Goal: Manage account settings

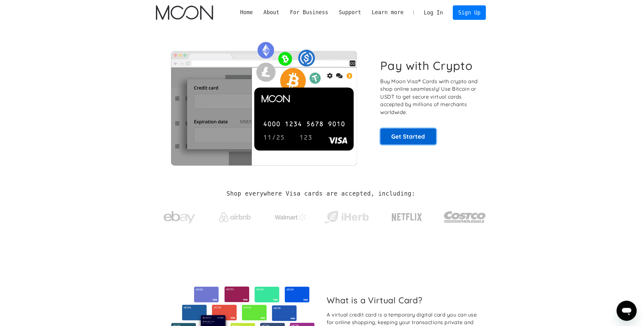
click at [407, 142] on link "Get Started" at bounding box center [409, 137] width 56 height 16
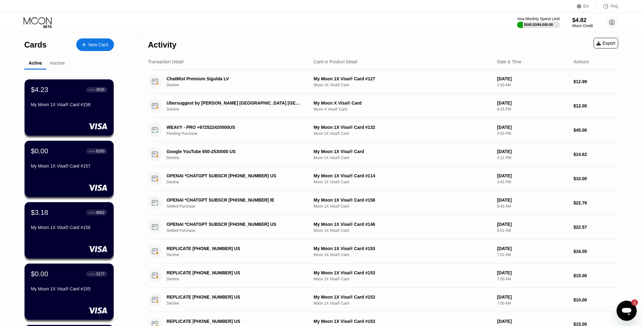
scroll to position [180, 0]
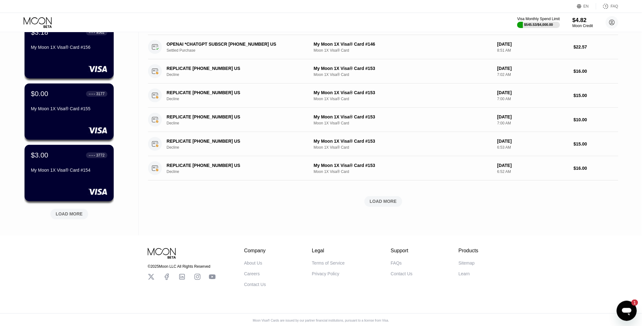
click at [65, 210] on div "LOAD MORE" at bounding box center [69, 214] width 38 height 11
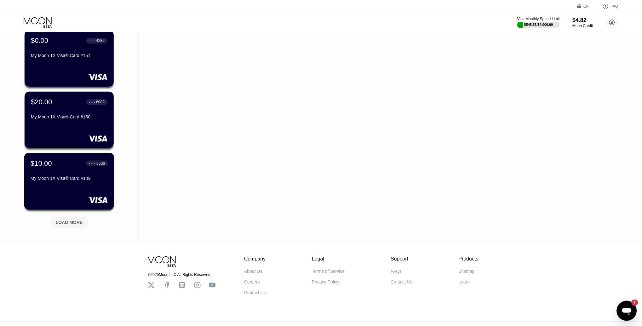
scroll to position [481, 0]
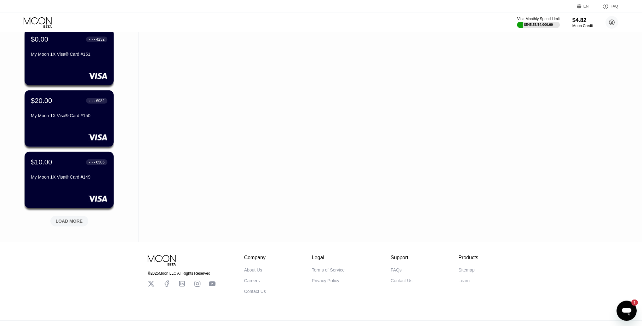
click at [74, 219] on div "LOAD MORE" at bounding box center [69, 221] width 27 height 6
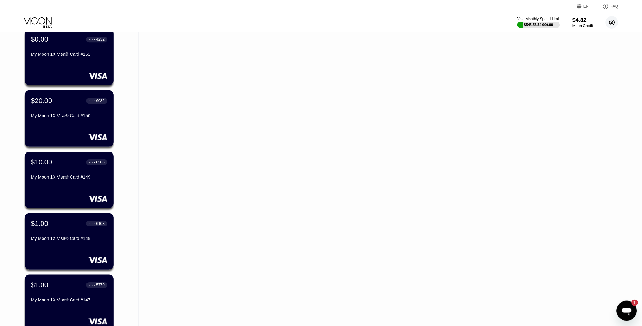
click at [610, 20] on circle at bounding box center [612, 22] width 13 height 13
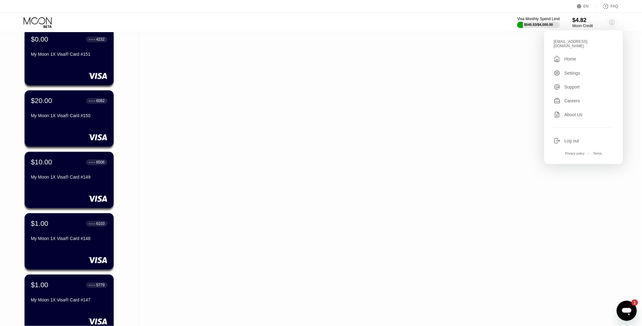
click at [610, 20] on circle at bounding box center [612, 22] width 13 height 13
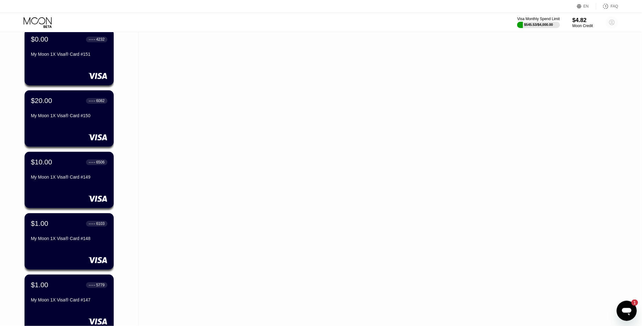
click at [610, 21] on icon at bounding box center [612, 22] width 5 height 5
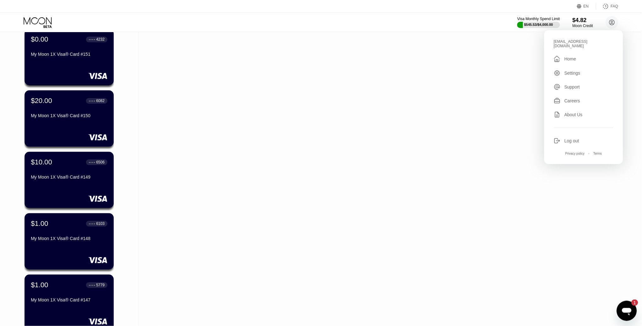
click at [571, 137] on div "Log out" at bounding box center [584, 140] width 60 height 7
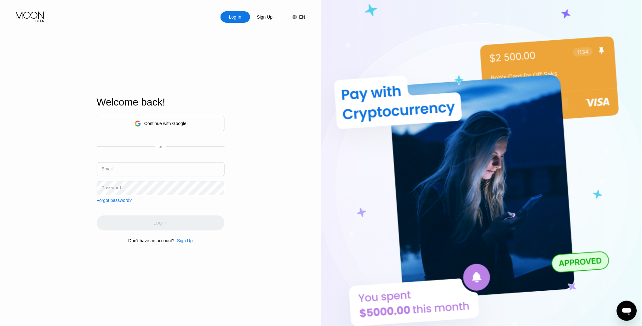
type input "[EMAIL_ADDRESS][DOMAIN_NAME]"
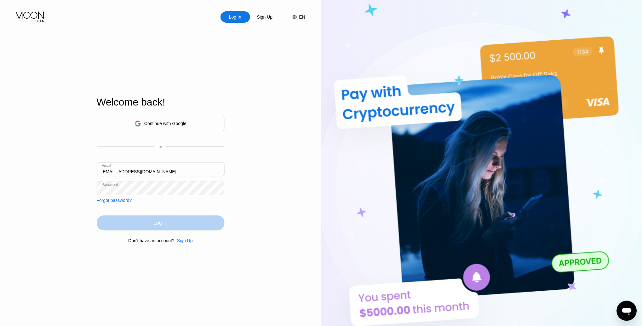
click at [106, 220] on div "Log In" at bounding box center [161, 223] width 128 height 15
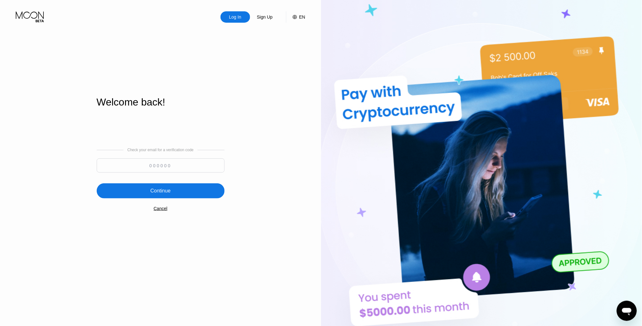
click at [156, 210] on div "Cancel" at bounding box center [161, 208] width 14 height 5
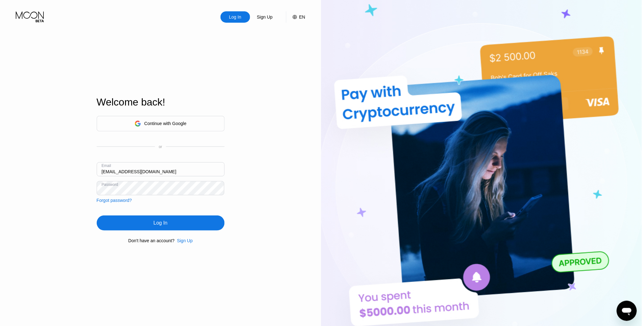
click at [156, 223] on div "Log In" at bounding box center [161, 223] width 14 height 6
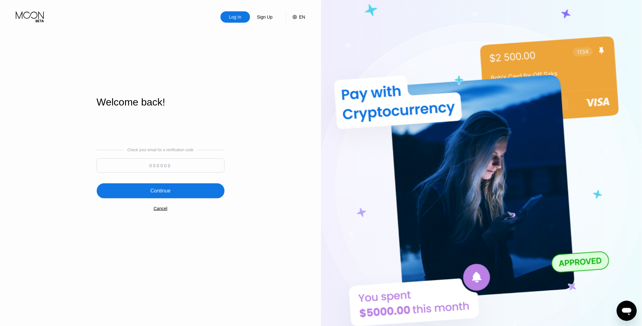
click at [162, 169] on input at bounding box center [161, 166] width 128 height 14
paste input "532209"
type input "532209"
click at [169, 187] on div "Continue" at bounding box center [161, 190] width 128 height 15
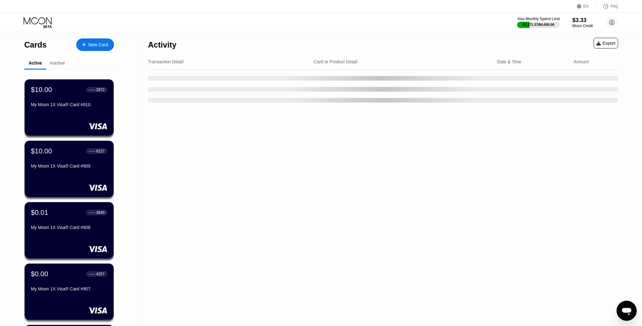
scroll to position [180, 0]
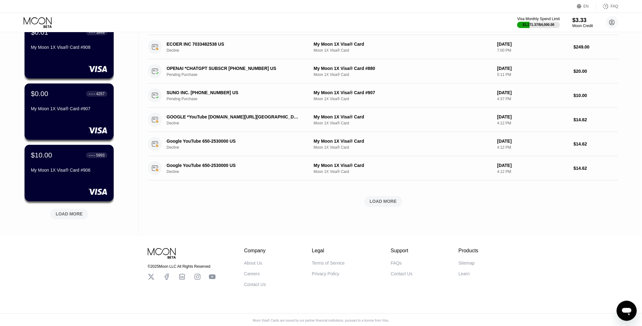
click at [71, 212] on div "LOAD MORE" at bounding box center [69, 215] width 27 height 6
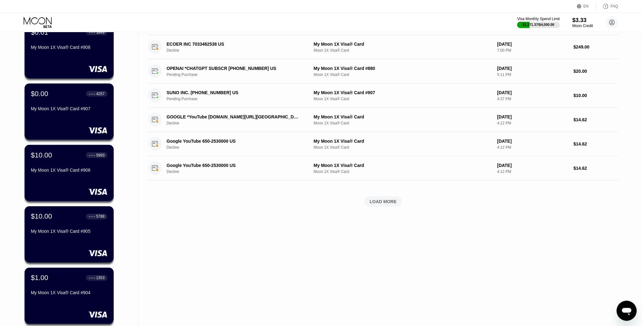
scroll to position [488, 0]
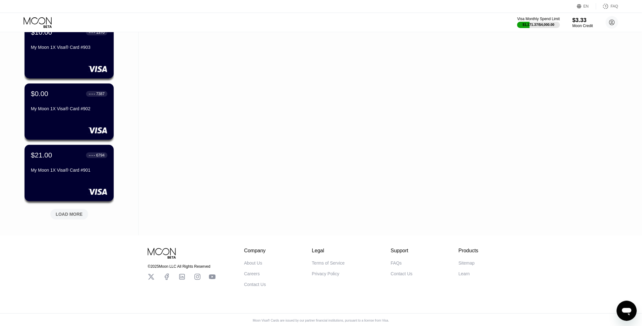
click at [67, 215] on div "LOAD MORE" at bounding box center [69, 215] width 27 height 6
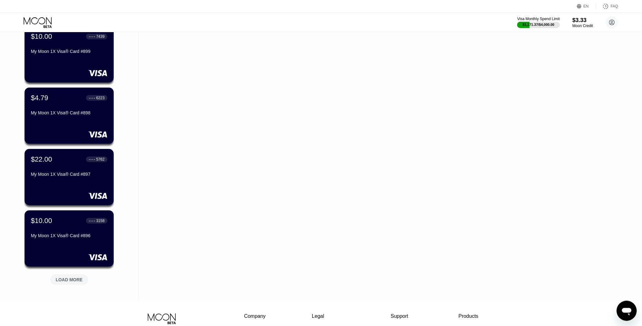
scroll to position [735, 0]
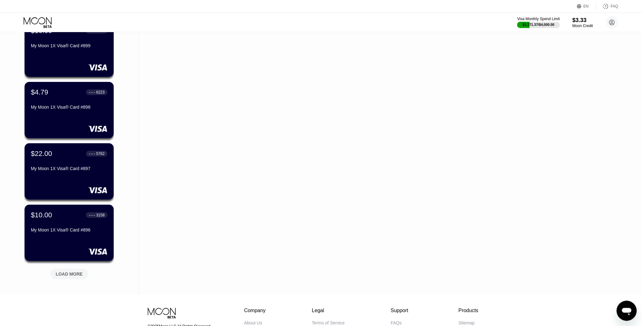
click at [68, 272] on div "LOAD MORE" at bounding box center [69, 274] width 27 height 6
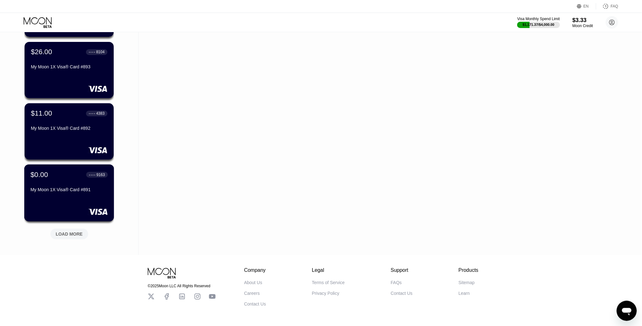
scroll to position [1099, 0]
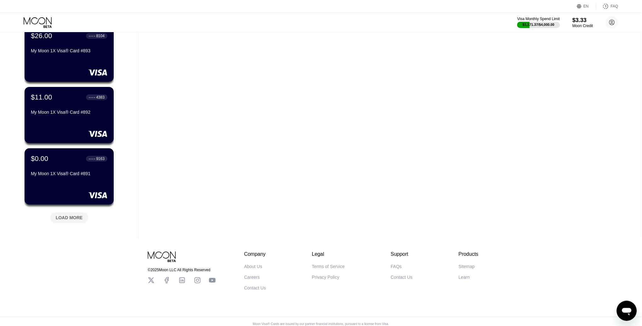
click at [72, 216] on div "LOAD MORE" at bounding box center [69, 218] width 27 height 6
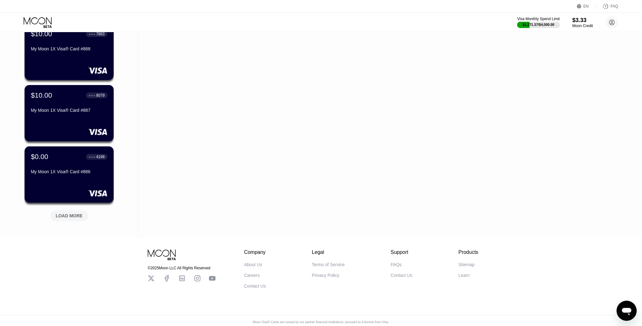
scroll to position [1410, 0]
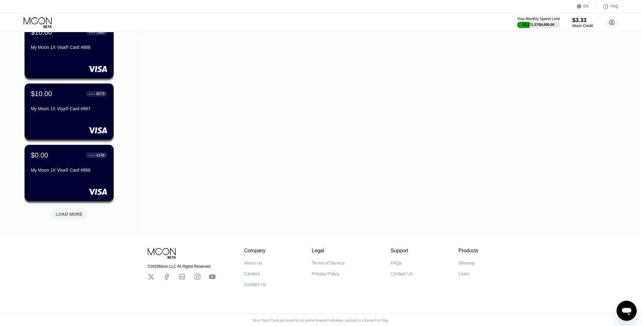
click at [76, 213] on div "LOAD MORE" at bounding box center [69, 215] width 27 height 6
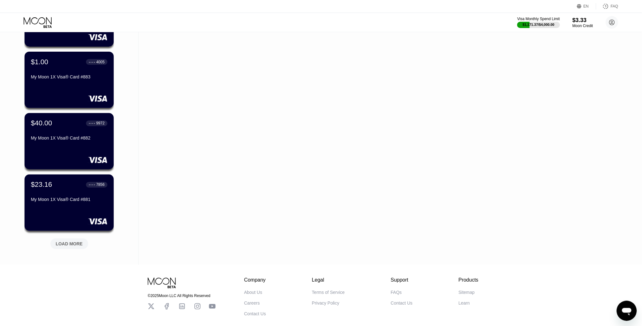
scroll to position [1688, 0]
click at [74, 242] on div "LOAD MORE" at bounding box center [69, 244] width 27 height 6
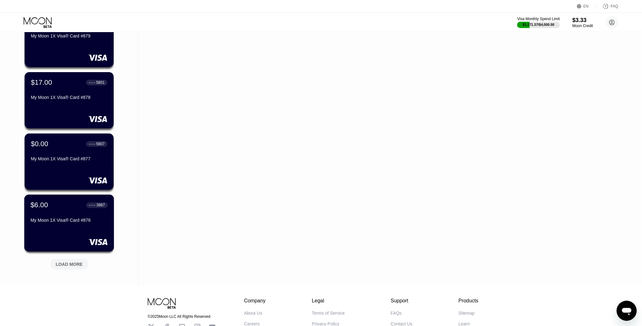
scroll to position [1975, 0]
click at [72, 264] on div "LOAD MORE" at bounding box center [69, 264] width 27 height 6
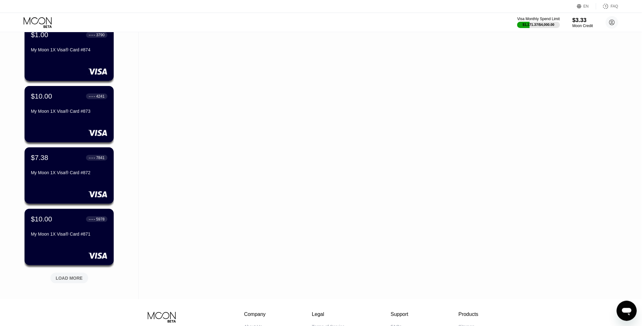
scroll to position [2268, 0]
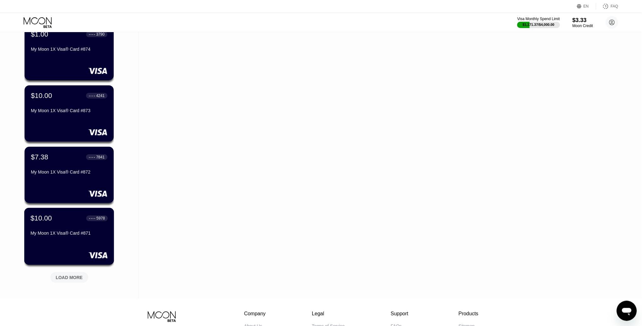
click at [61, 224] on div "$10.00 ● ● ● ● 5978 My Moon 1X Visa® Card #871" at bounding box center [69, 226] width 77 height 24
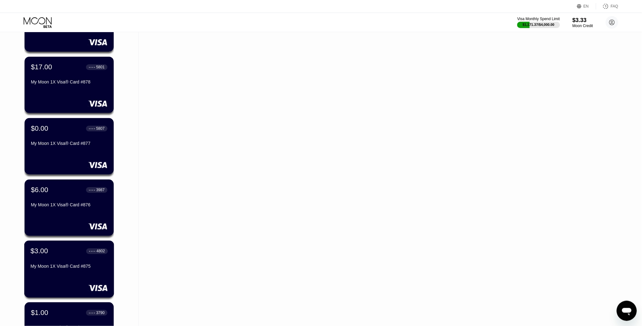
scroll to position [2331, 0]
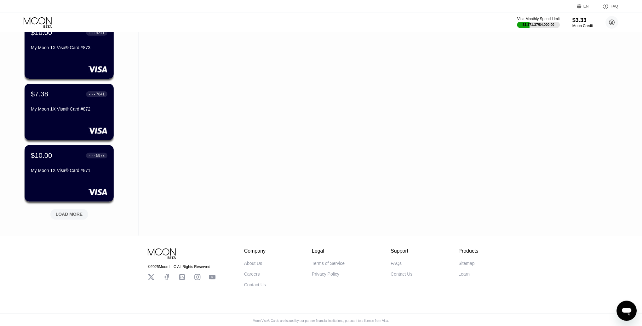
click at [70, 212] on div "LOAD MORE" at bounding box center [69, 215] width 27 height 6
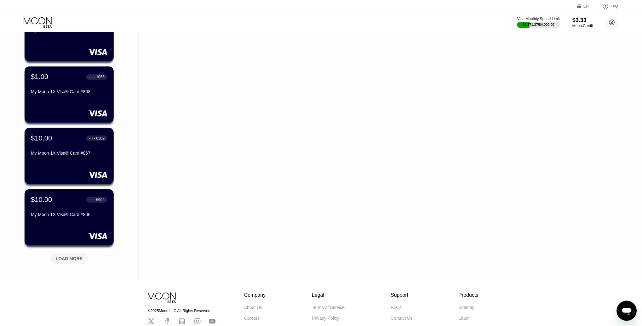
scroll to position [2611, 0]
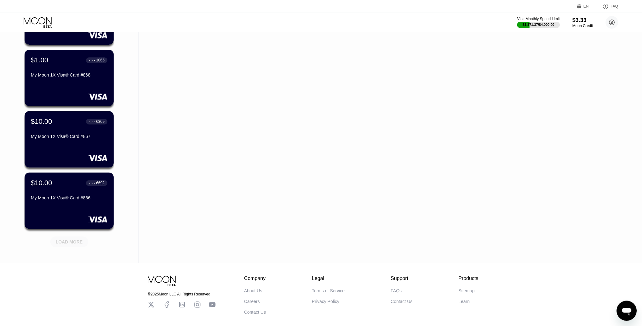
click at [74, 243] on div "LOAD MORE" at bounding box center [69, 242] width 27 height 6
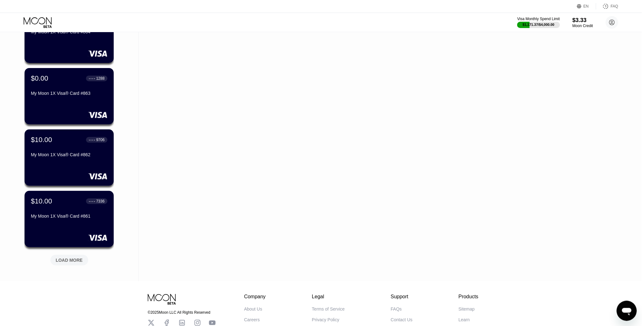
scroll to position [2917, 0]
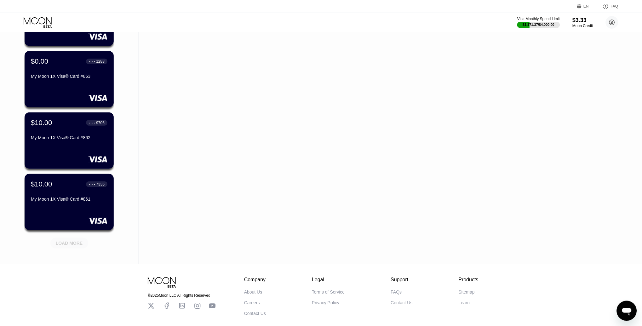
click at [73, 244] on div "LOAD MORE" at bounding box center [69, 244] width 27 height 6
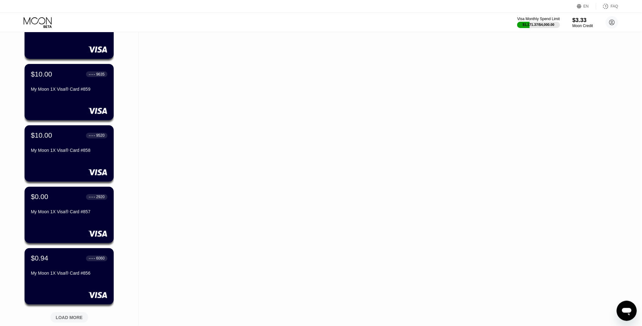
scroll to position [3173, 0]
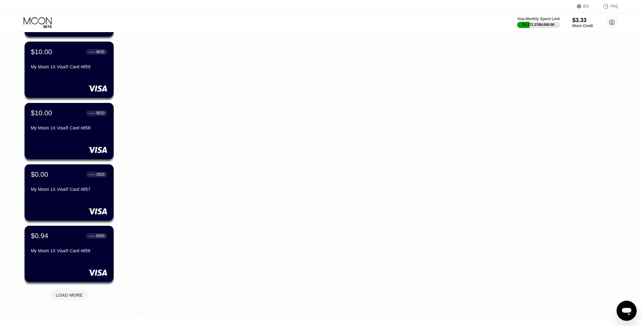
click at [67, 295] on div "LOAD MORE" at bounding box center [69, 296] width 27 height 6
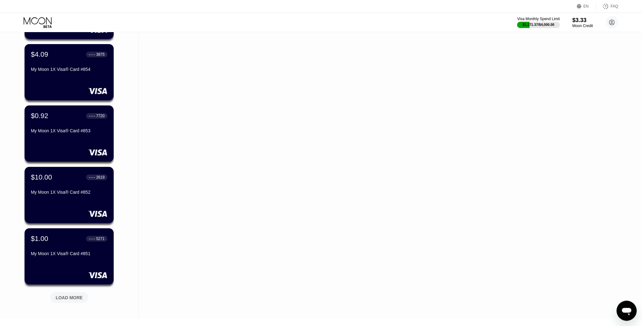
scroll to position [3561, 0]
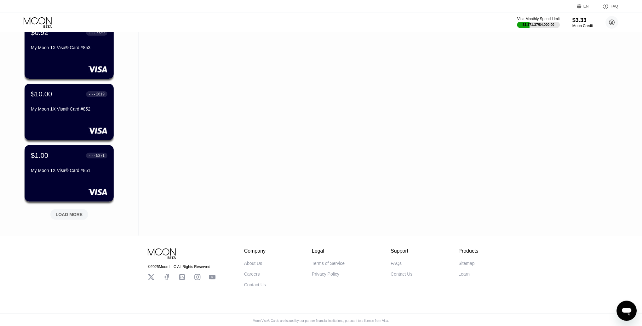
click at [59, 212] on div "LOAD MORE" at bounding box center [69, 215] width 27 height 6
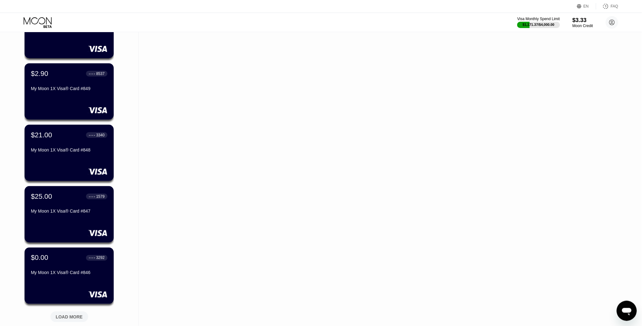
scroll to position [3868, 0]
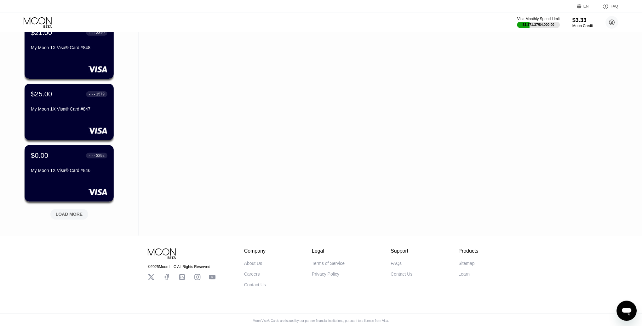
click at [66, 209] on div "LOAD MORE" at bounding box center [69, 214] width 38 height 11
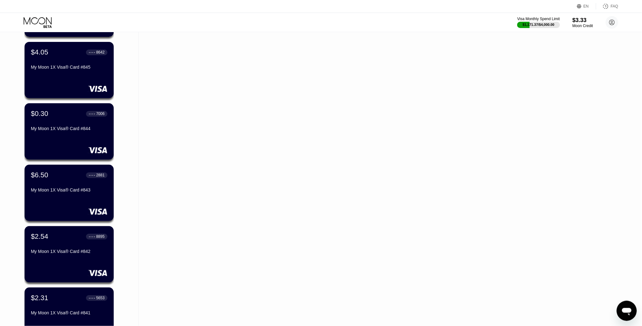
scroll to position [4175, 0]
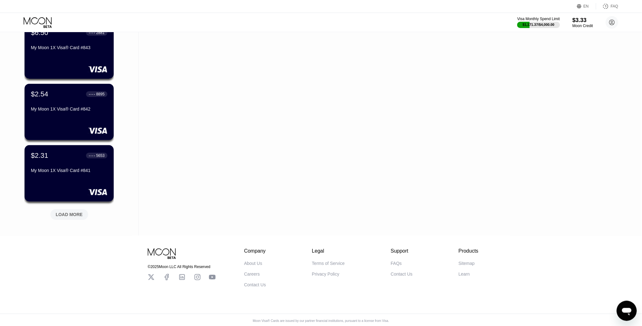
click at [69, 217] on div "LOAD MORE" at bounding box center [69, 214] width 38 height 11
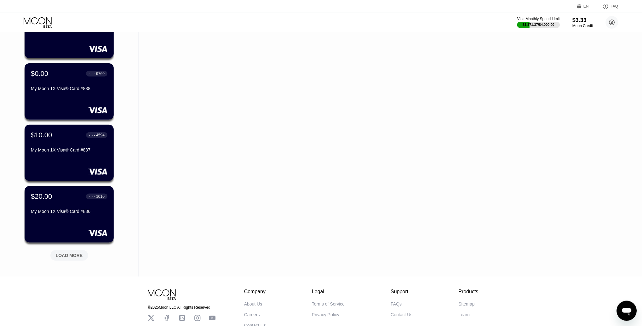
scroll to position [4464, 0]
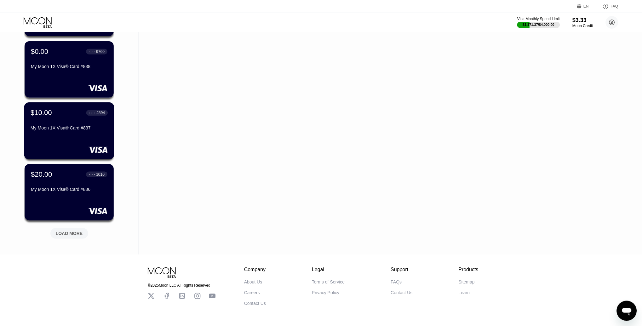
click at [58, 113] on div "$10.00 ● ● ● ● 4594" at bounding box center [69, 113] width 77 height 8
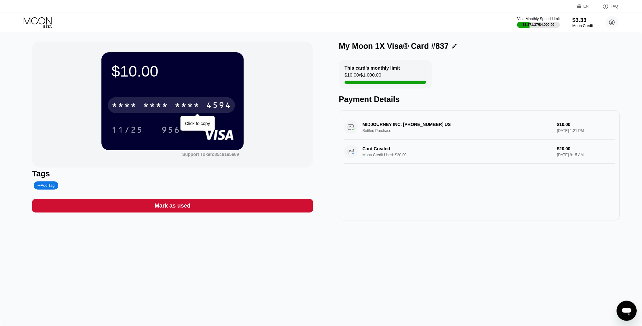
click at [187, 107] on div "* * * *" at bounding box center [187, 106] width 25 height 10
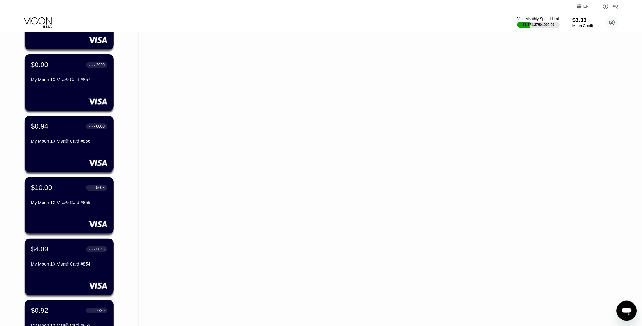
scroll to position [4483, 0]
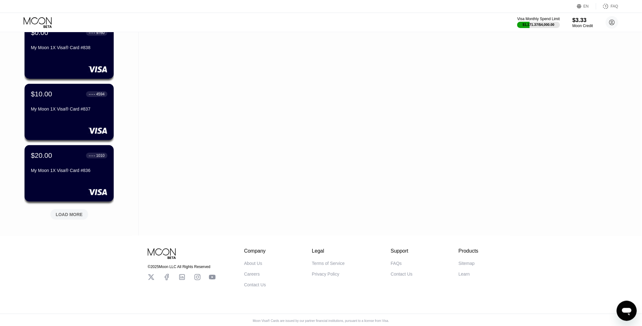
click at [67, 212] on div "LOAD MORE" at bounding box center [69, 215] width 27 height 6
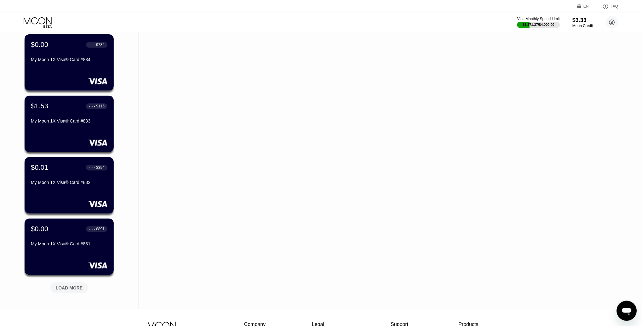
scroll to position [4703, 0]
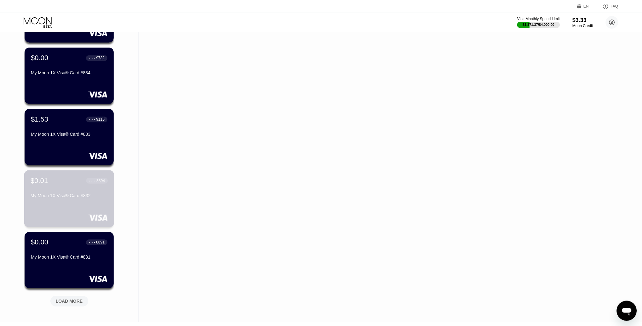
click at [67, 212] on div "$0.01 ● ● ● ● 3394 My Moon 1X Visa® Card #832" at bounding box center [69, 198] width 90 height 57
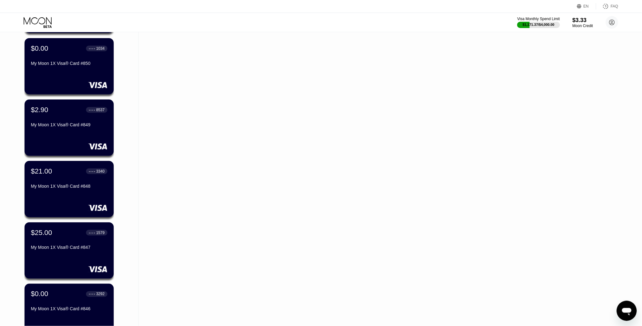
scroll to position [4790, 0]
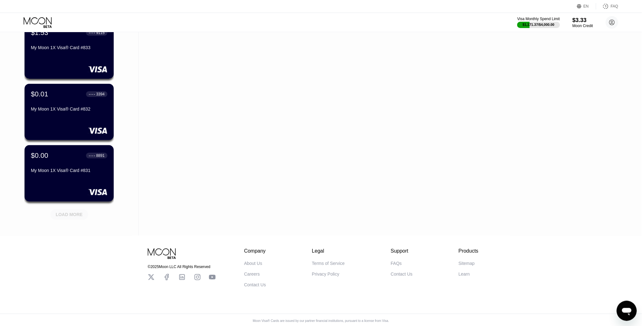
click at [73, 213] on div "LOAD MORE" at bounding box center [69, 215] width 27 height 6
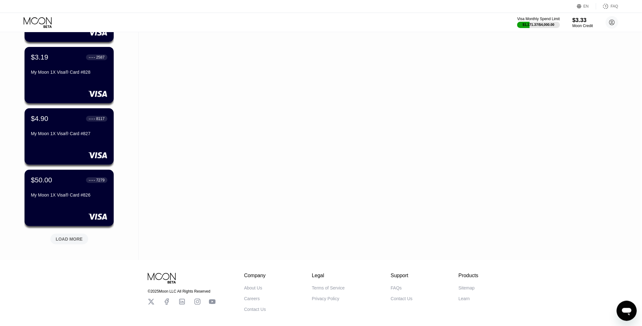
scroll to position [5078, 0]
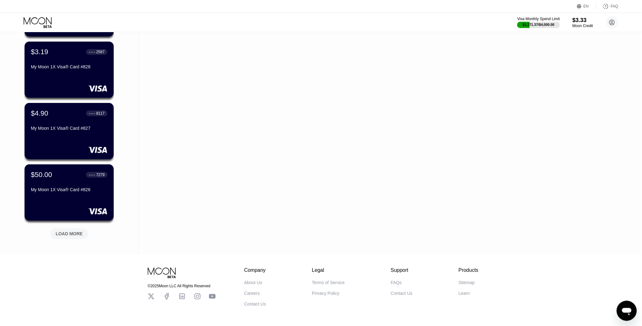
click at [70, 231] on div "LOAD MORE" at bounding box center [69, 234] width 27 height 6
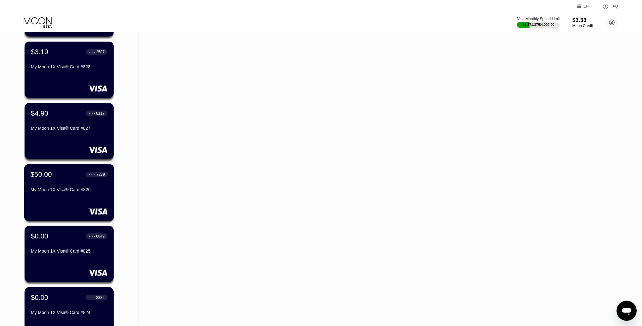
click at [63, 194] on div "$50.00 ● ● ● ● 7279 My Moon 1X Visa® Card #826" at bounding box center [69, 192] width 90 height 57
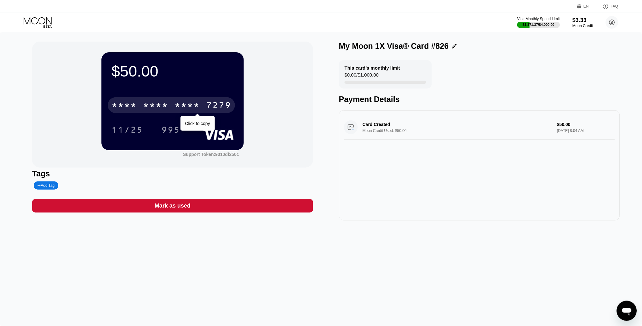
click at [157, 106] on div "* * * *" at bounding box center [155, 106] width 25 height 10
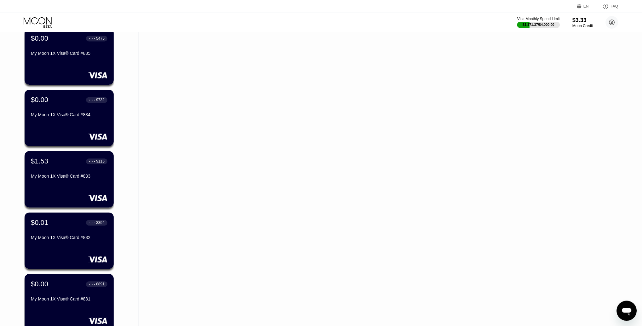
scroll to position [5405, 0]
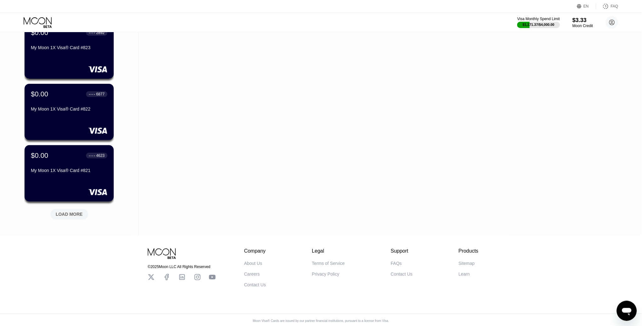
click at [58, 212] on div "LOAD MORE" at bounding box center [69, 215] width 27 height 6
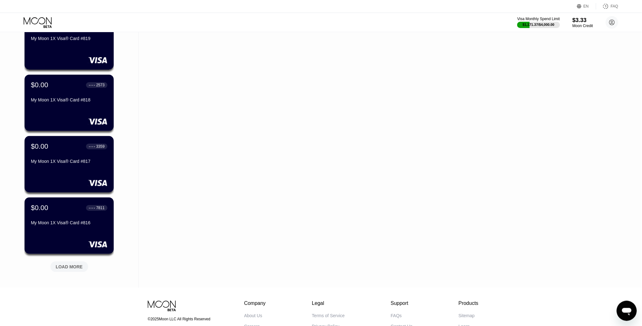
scroll to position [5664, 0]
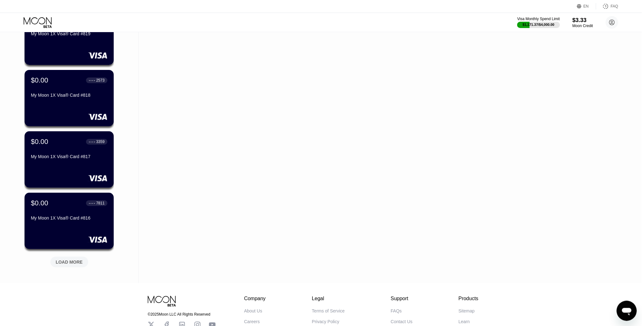
click at [63, 257] on div "LOAD MORE" at bounding box center [69, 262] width 38 height 11
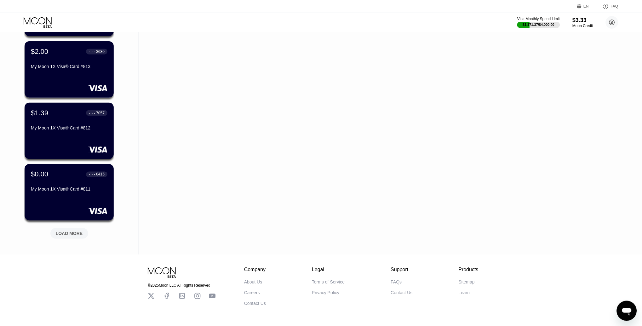
scroll to position [6003, 0]
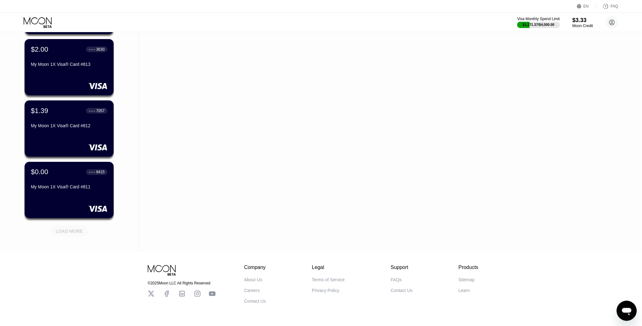
click at [67, 234] on div "LOAD MORE" at bounding box center [69, 231] width 38 height 11
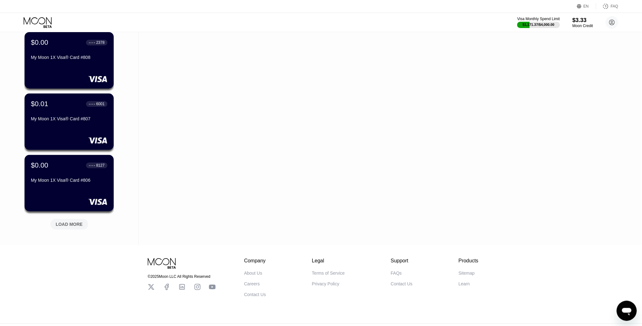
scroll to position [6327, 0]
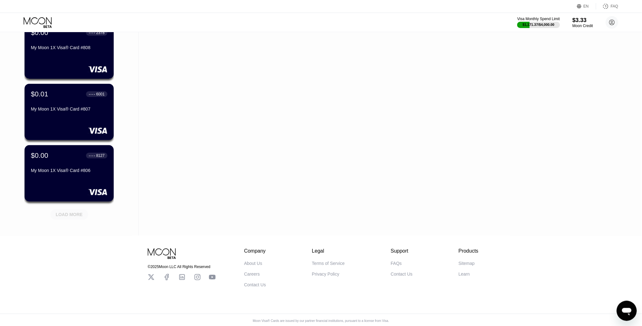
click at [65, 210] on div "LOAD MORE" at bounding box center [69, 214] width 38 height 11
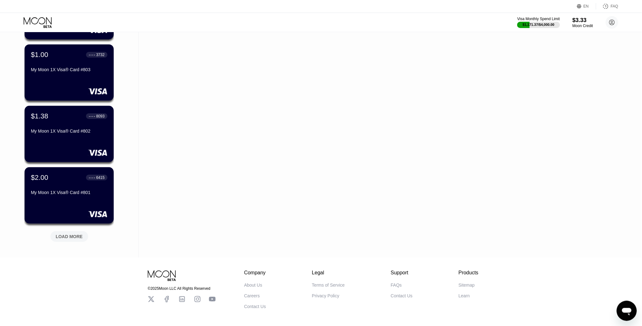
scroll to position [6617, 0]
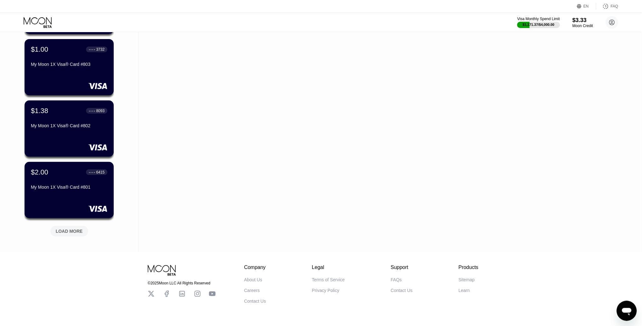
click at [74, 229] on div "LOAD MORE" at bounding box center [69, 232] width 27 height 6
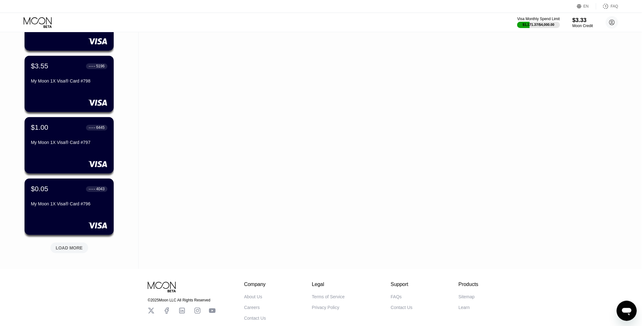
scroll to position [6917, 0]
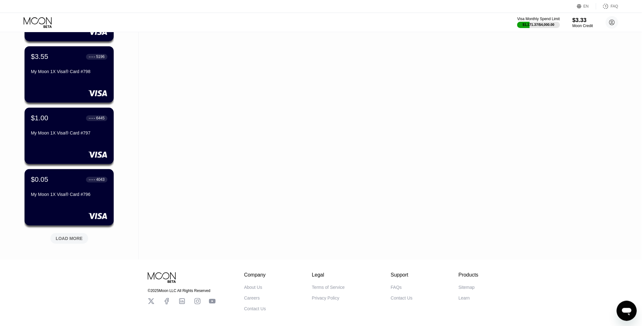
click at [75, 231] on div "LOAD MORE" at bounding box center [69, 237] width 47 height 13
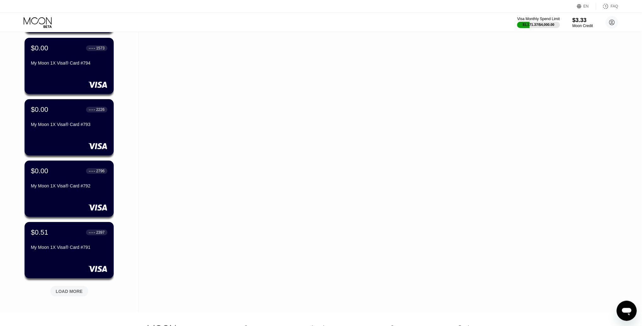
scroll to position [7172, 0]
click at [66, 283] on div "LOAD MORE" at bounding box center [69, 289] width 47 height 13
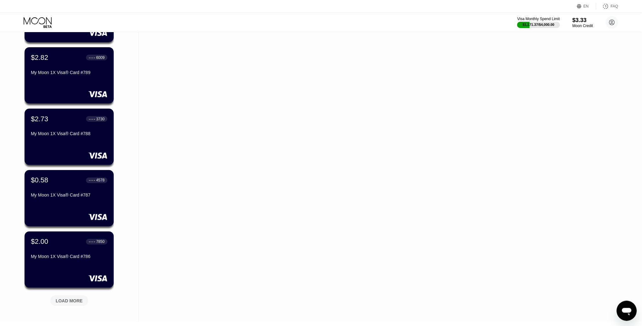
scroll to position [7472, 0]
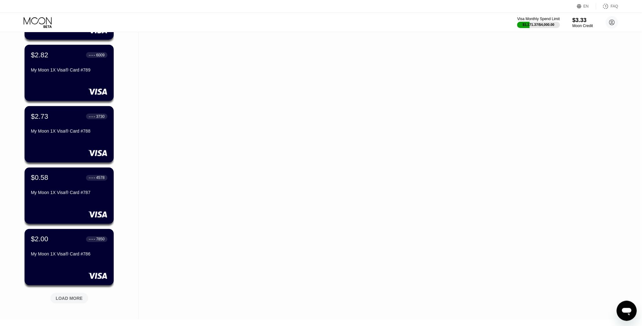
click at [78, 301] on div "LOAD MORE" at bounding box center [69, 298] width 38 height 11
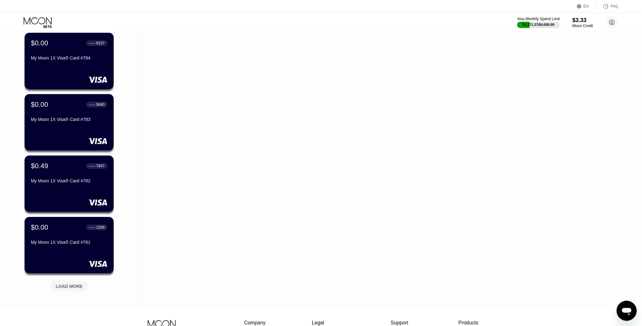
scroll to position [7796, 0]
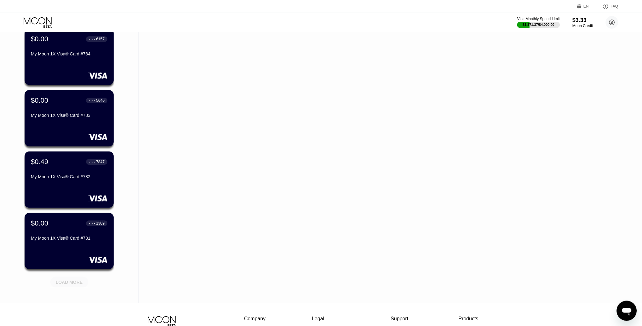
click at [66, 281] on div "LOAD MORE" at bounding box center [69, 283] width 27 height 6
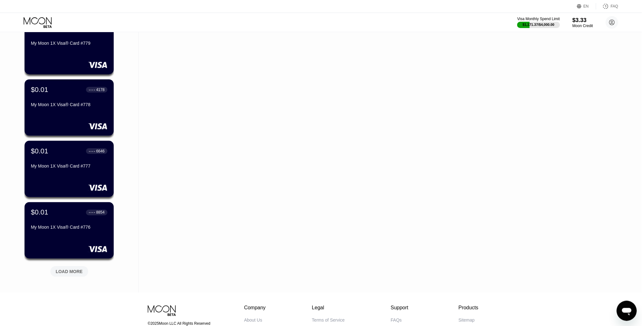
scroll to position [8117, 0]
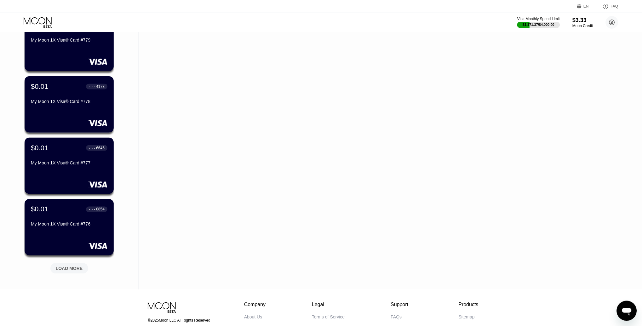
click at [80, 261] on div "LOAD MORE" at bounding box center [69, 267] width 47 height 13
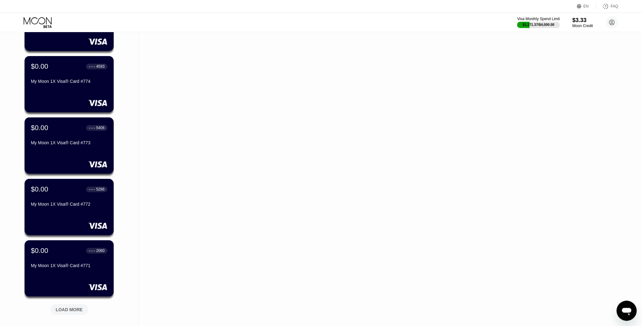
scroll to position [8390, 0]
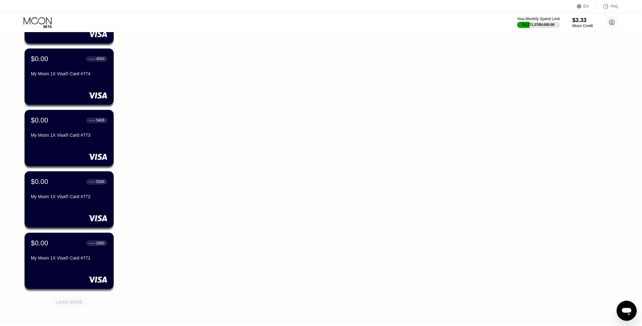
click at [68, 300] on div "LOAD MORE" at bounding box center [69, 302] width 27 height 6
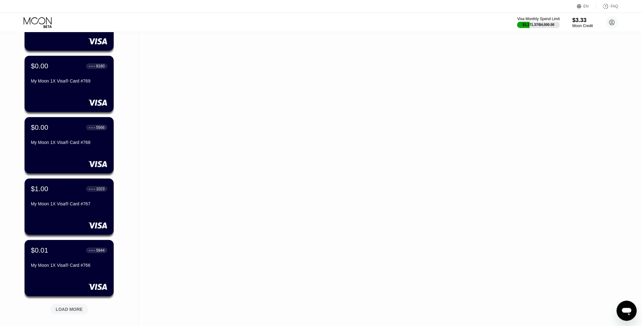
scroll to position [8705, 0]
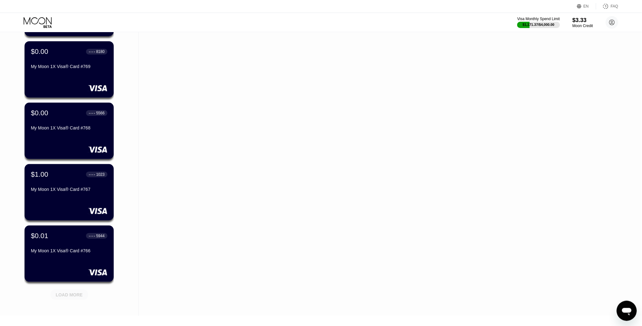
click at [79, 295] on div "LOAD MORE" at bounding box center [69, 295] width 27 height 6
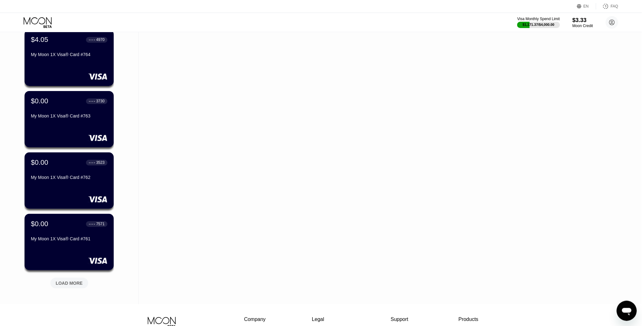
scroll to position [9043, 0]
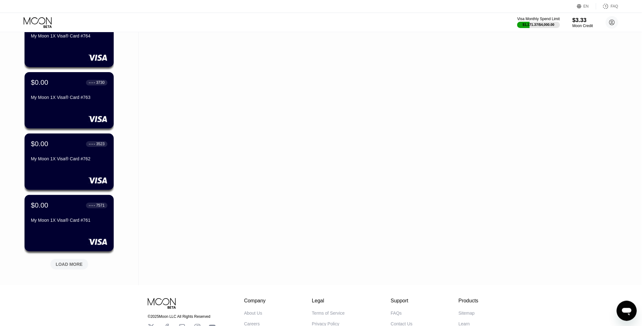
click at [66, 264] on div "LOAD MORE" at bounding box center [69, 265] width 27 height 6
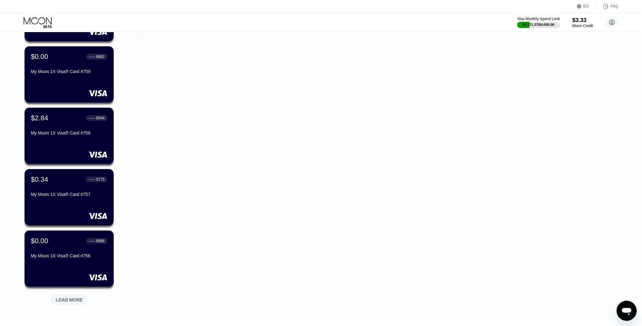
scroll to position [9316, 0]
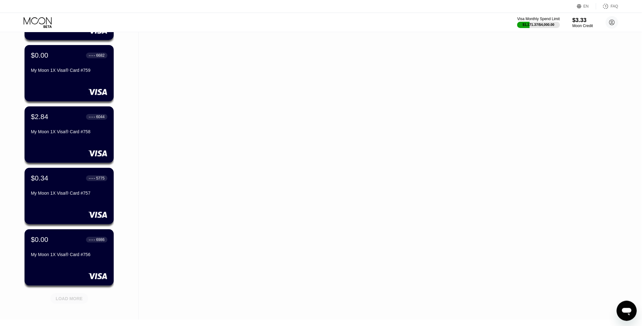
click at [83, 293] on div "LOAD MORE" at bounding box center [69, 298] width 38 height 11
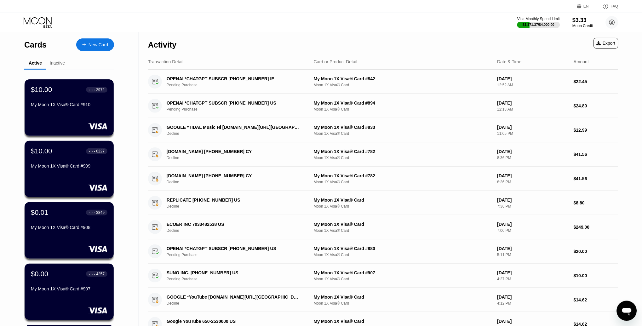
scroll to position [909, 0]
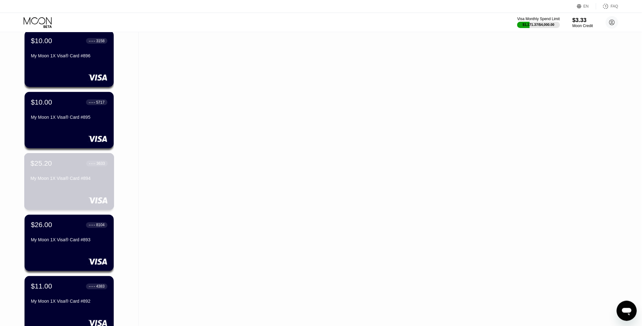
click at [62, 166] on div "$25.20 ● ● ● ● 3633" at bounding box center [69, 164] width 77 height 8
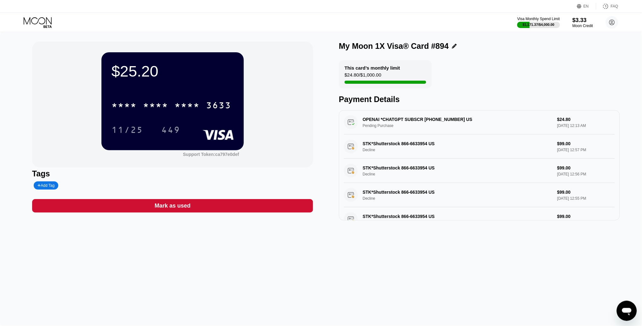
scroll to position [1, 0]
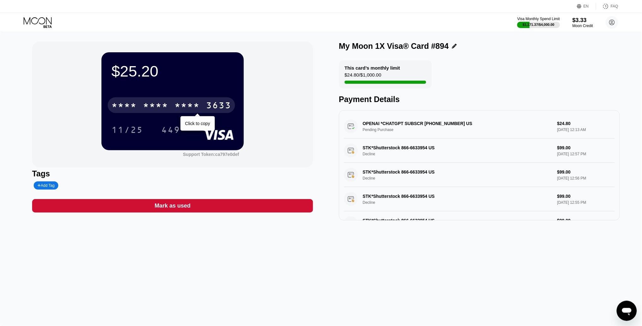
click at [159, 107] on div "* * * *" at bounding box center [155, 106] width 25 height 10
